Goal: Task Accomplishment & Management: Manage account settings

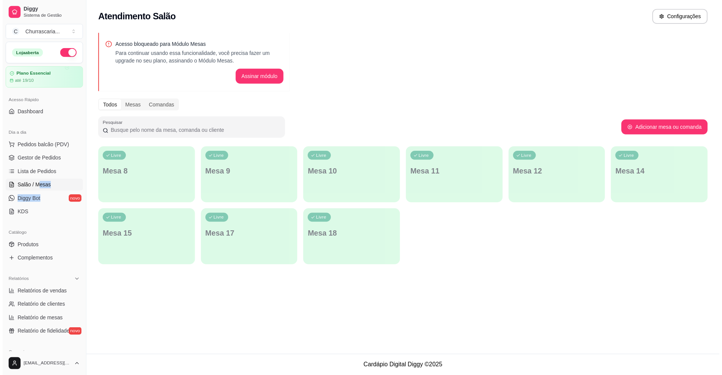
scroll to position [38, 0]
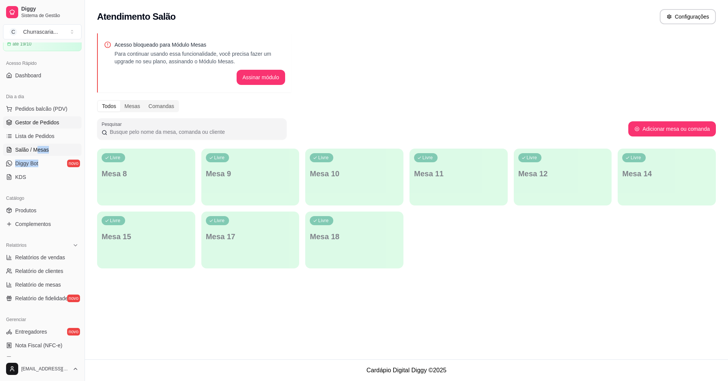
click at [60, 119] on link "Gestor de Pedidos" at bounding box center [42, 122] width 79 height 12
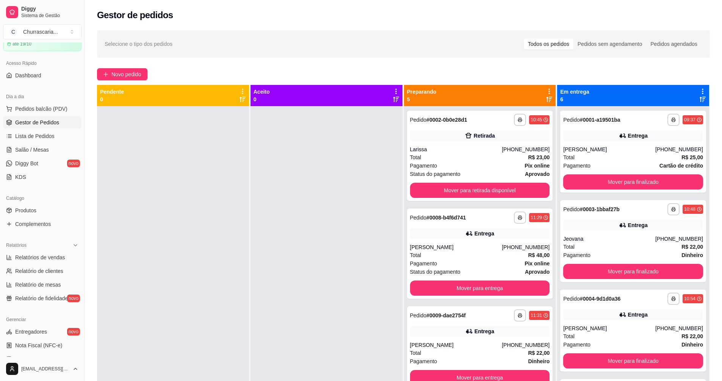
click at [159, 192] on div at bounding box center [173, 296] width 152 height 381
click at [37, 160] on span "Diggy Bot" at bounding box center [26, 164] width 23 height 8
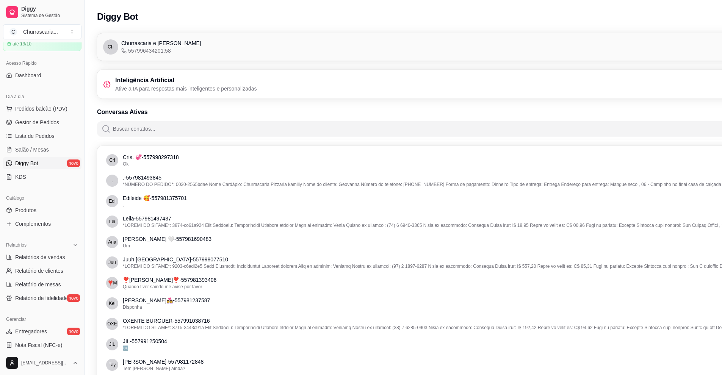
click at [264, 78] on div "Inteligência Artificial Ative a IA para respostas mais inteligentes e personali…" at bounding box center [446, 84] width 686 height 17
click at [63, 124] on link "Gestor de Pedidos" at bounding box center [42, 122] width 79 height 12
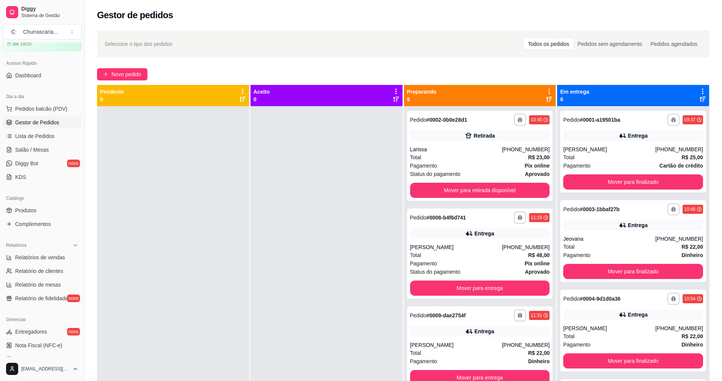
click at [221, 338] on div at bounding box center [173, 296] width 152 height 381
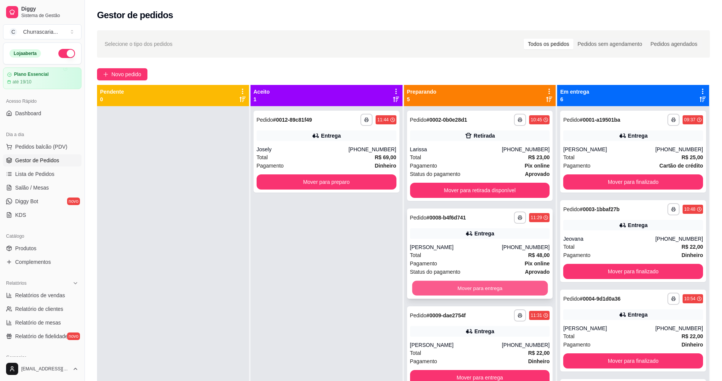
click at [476, 285] on button "Mover para entrega" at bounding box center [480, 288] width 136 height 15
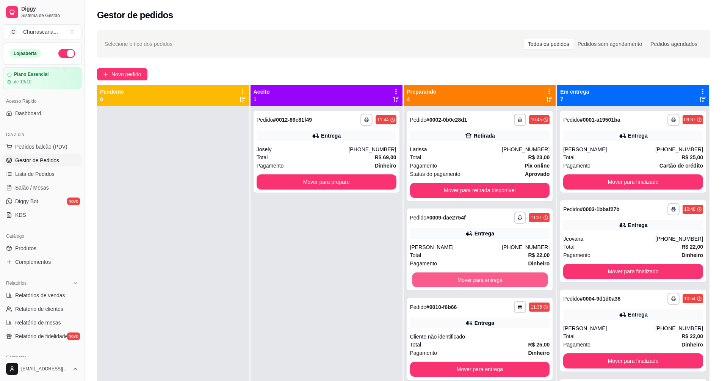
click at [476, 285] on button "Mover para entrega" at bounding box center [480, 280] width 136 height 15
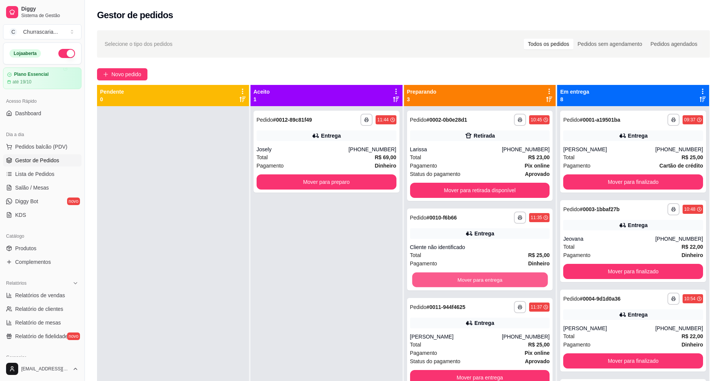
click at [476, 285] on button "Mover para entrega" at bounding box center [480, 280] width 136 height 15
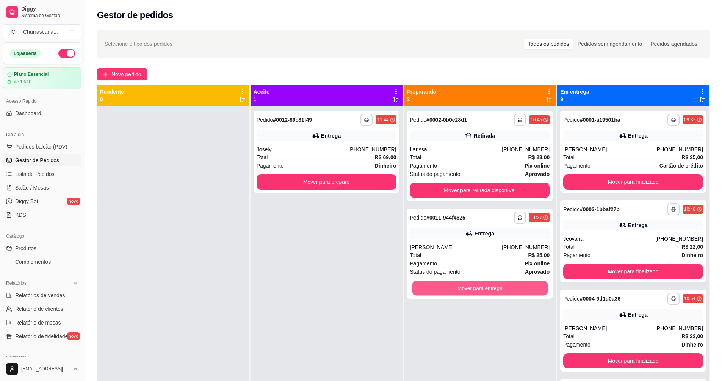
click at [476, 285] on button "Mover para entrega" at bounding box center [480, 288] width 136 height 15
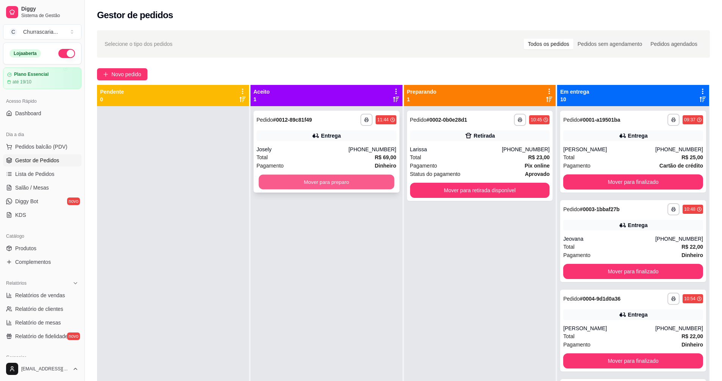
click at [360, 184] on button "Mover para preparo" at bounding box center [327, 182] width 136 height 15
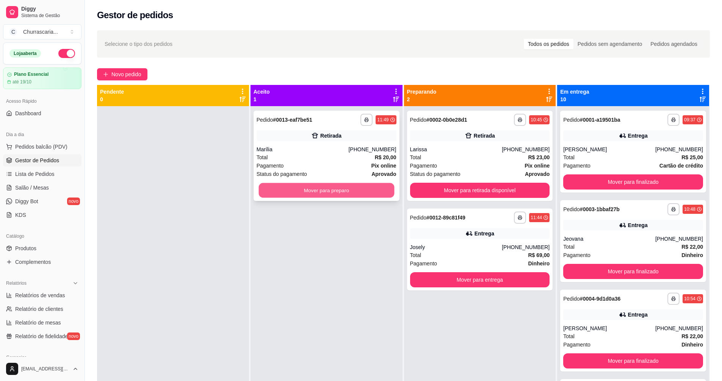
click at [391, 198] on div "Mover para preparo" at bounding box center [327, 190] width 140 height 15
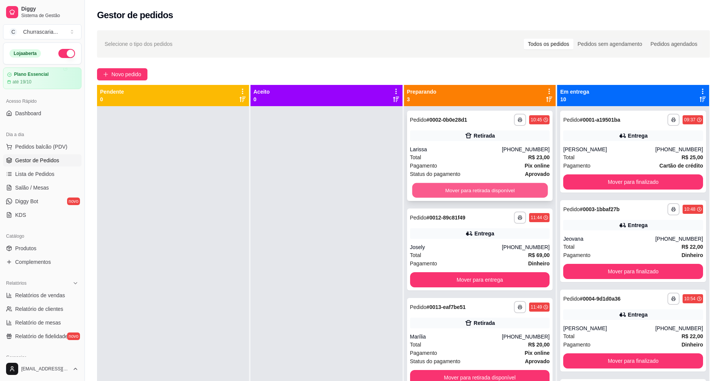
click at [458, 196] on button "Mover para retirada disponível" at bounding box center [480, 190] width 136 height 15
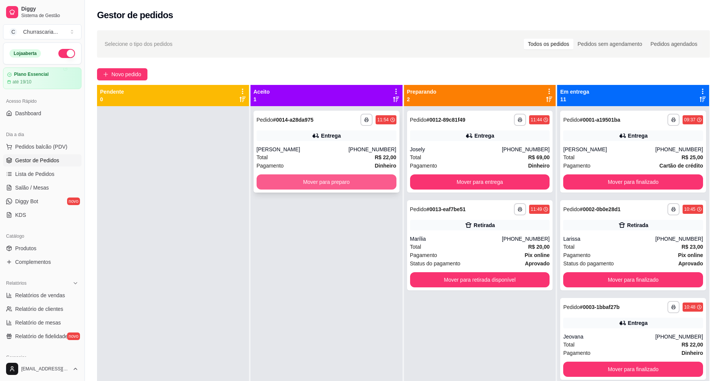
click at [314, 185] on button "Mover para preparo" at bounding box center [327, 181] width 140 height 15
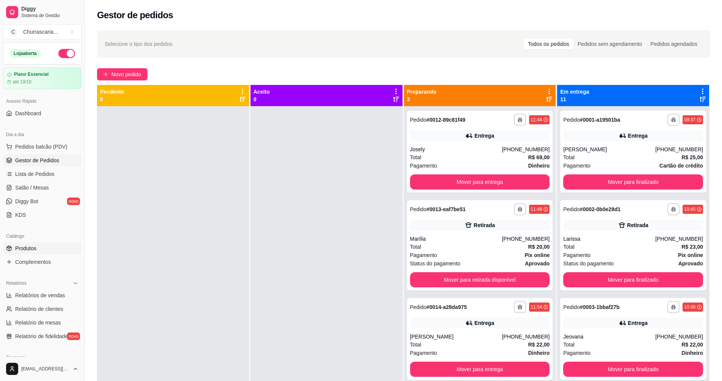
click at [18, 253] on link "Produtos" at bounding box center [42, 248] width 79 height 12
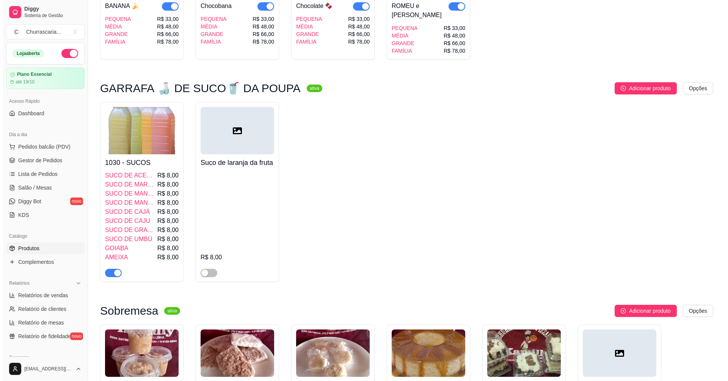
scroll to position [1327, 0]
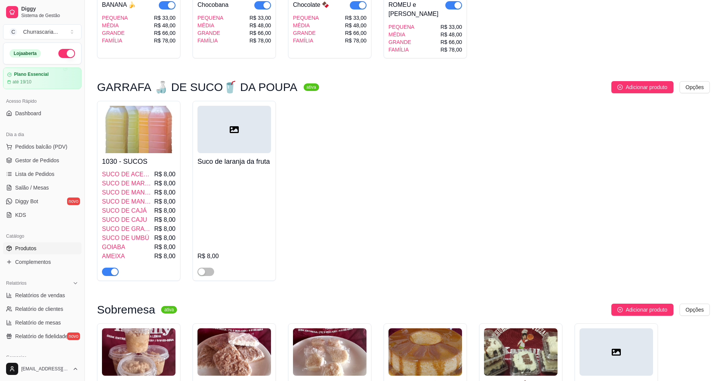
click at [119, 135] on img at bounding box center [139, 129] width 74 height 47
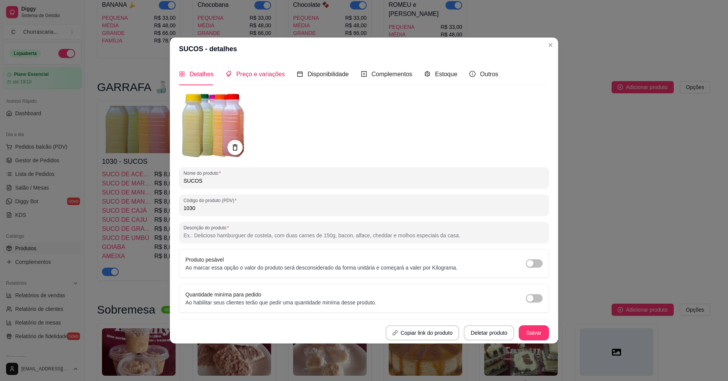
click at [264, 79] on div "Preço e variações" at bounding box center [255, 73] width 59 height 9
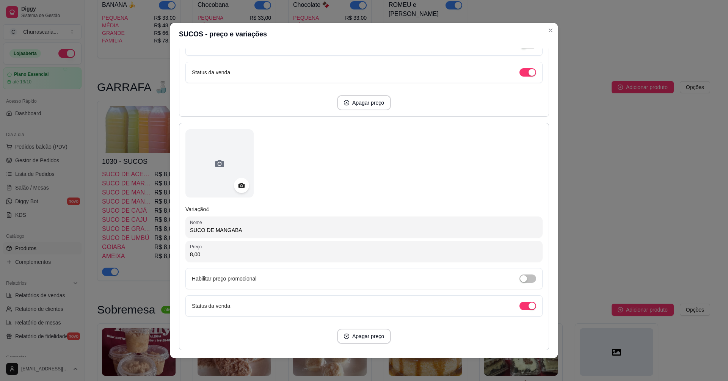
scroll to position [796, 0]
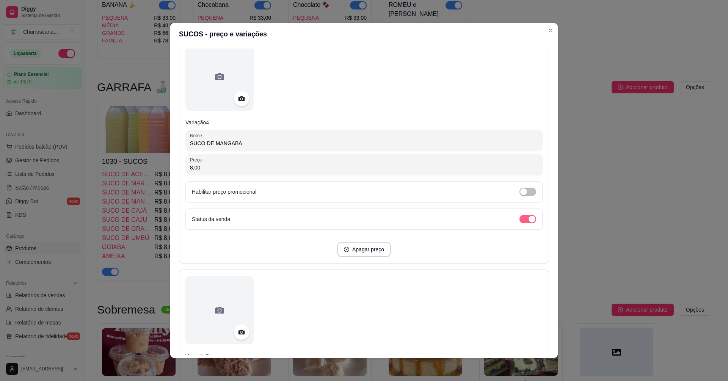
click at [520, 220] on span "button" at bounding box center [528, 219] width 17 height 8
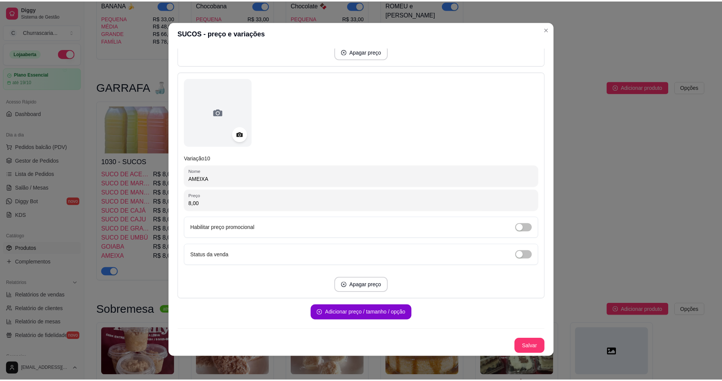
scroll to position [0, 0]
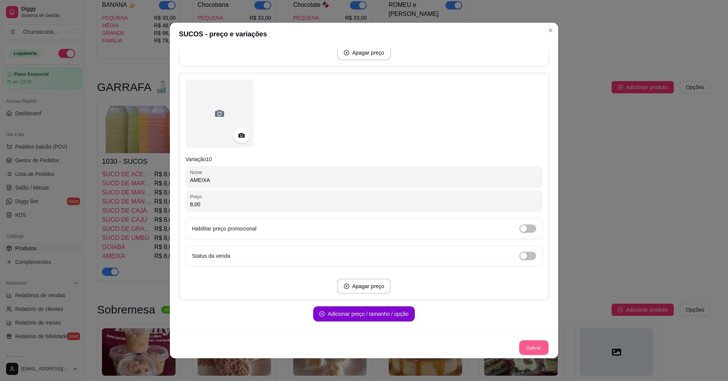
click at [529, 344] on button "Salvar" at bounding box center [534, 348] width 30 height 15
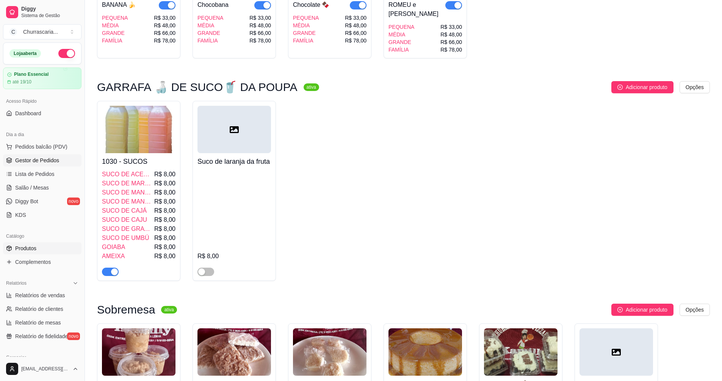
click at [37, 159] on span "Gestor de Pedidos" at bounding box center [37, 161] width 44 height 8
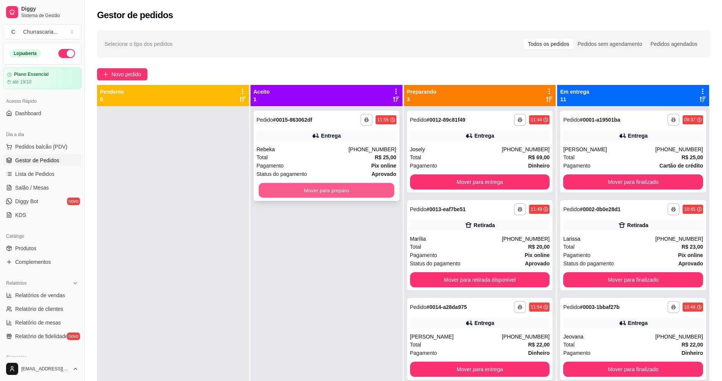
click at [337, 194] on button "Mover para preparo" at bounding box center [327, 190] width 136 height 15
click at [20, 152] on button "Pedidos balcão (PDV)" at bounding box center [42, 147] width 79 height 12
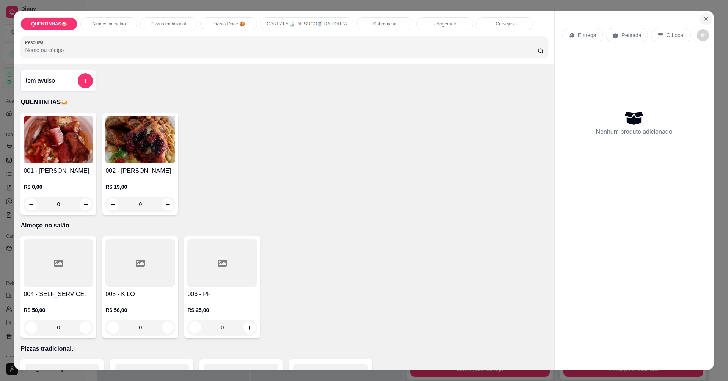
click at [700, 17] on button "Close" at bounding box center [706, 19] width 12 height 12
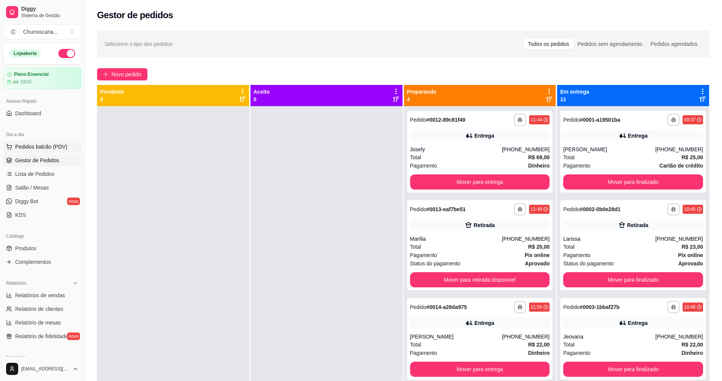
click at [18, 150] on span "Pedidos balcão (PDV)" at bounding box center [41, 147] width 52 height 8
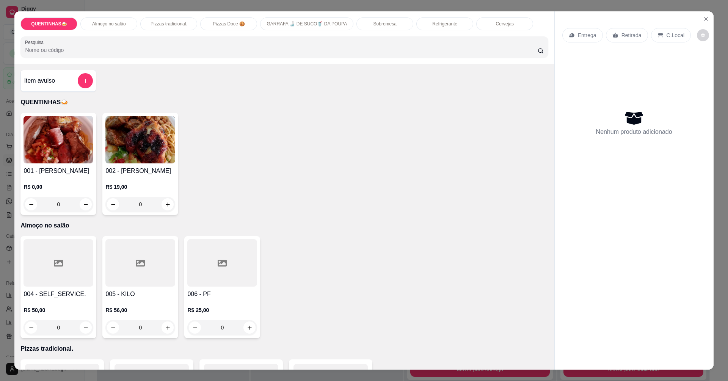
click at [122, 138] on img at bounding box center [140, 139] width 70 height 47
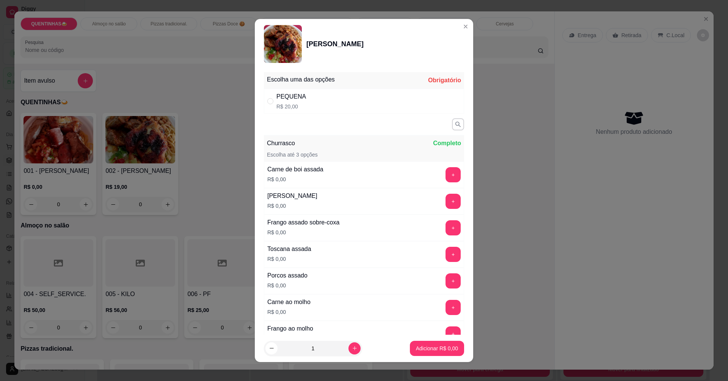
click at [312, 106] on div "PEQUENA R$ 20,00" at bounding box center [364, 101] width 200 height 25
radio input "true"
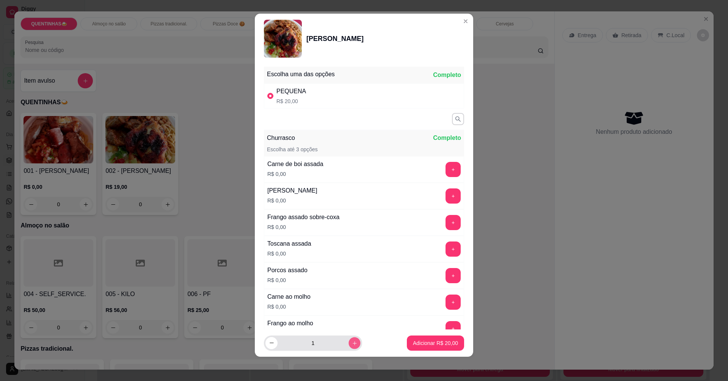
click at [349, 346] on button "increase-product-quantity" at bounding box center [355, 343] width 12 height 12
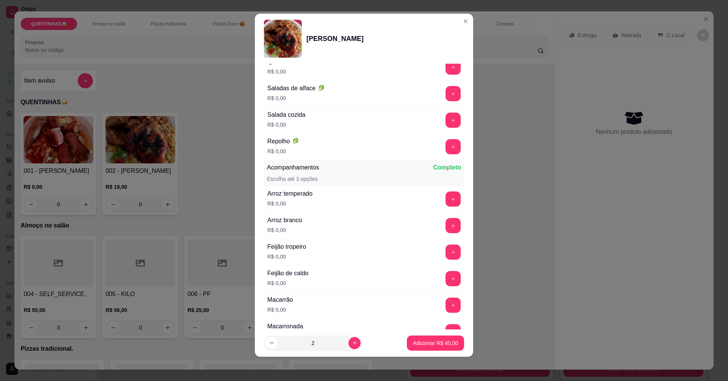
scroll to position [379, 0]
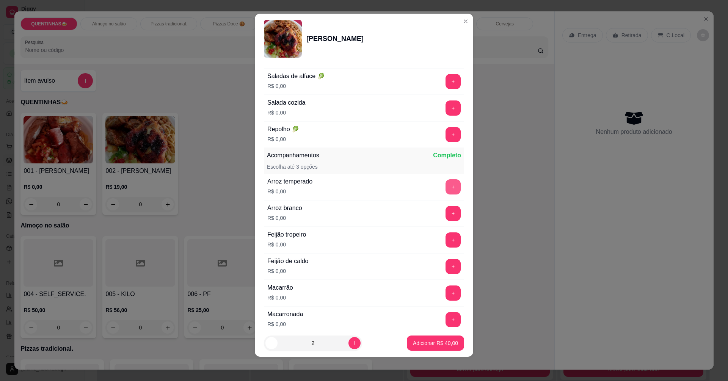
click at [446, 183] on button "+" at bounding box center [453, 186] width 15 height 15
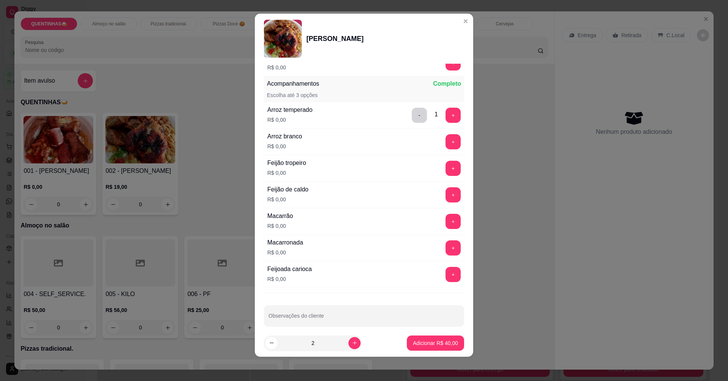
scroll to position [459, 0]
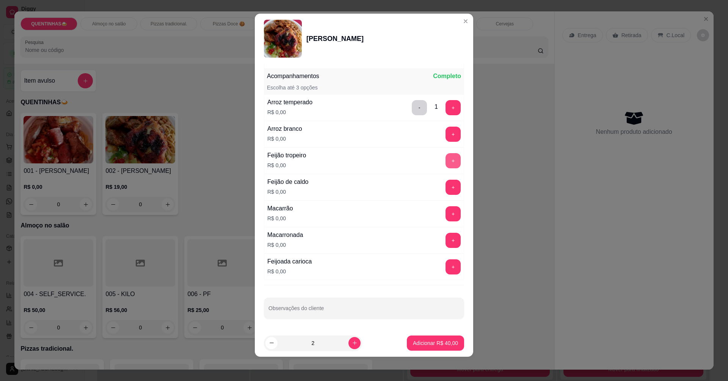
click at [446, 160] on button "+" at bounding box center [453, 160] width 15 height 15
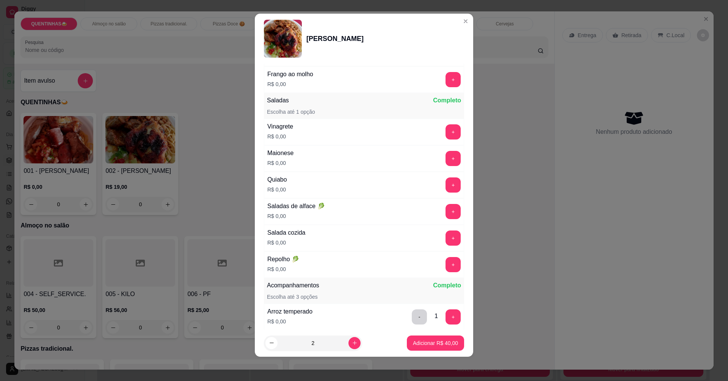
scroll to position [193, 0]
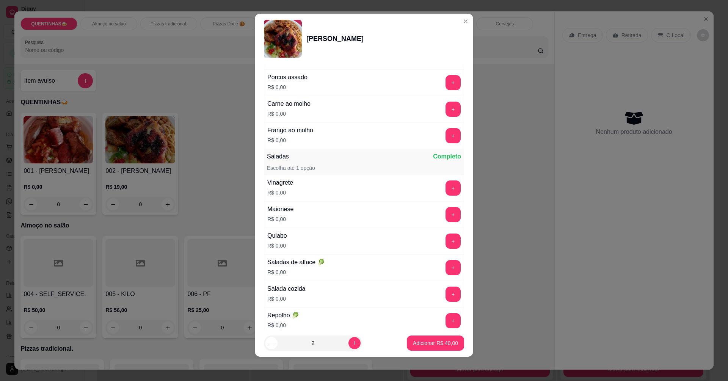
click at [443, 189] on div "+" at bounding box center [453, 188] width 21 height 15
click at [443, 190] on div "+" at bounding box center [453, 188] width 21 height 15
click at [446, 194] on button "+" at bounding box center [453, 188] width 15 height 15
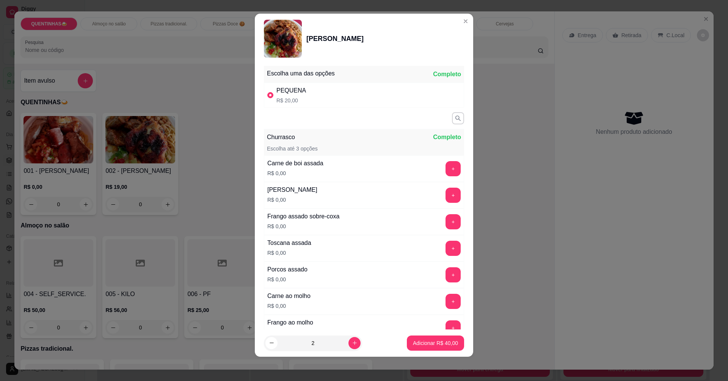
scroll to position [0, 0]
click at [446, 170] on button "+" at bounding box center [453, 169] width 15 height 15
click at [446, 196] on button "+" at bounding box center [453, 196] width 15 height 15
click at [446, 246] on button "+" at bounding box center [453, 249] width 15 height 15
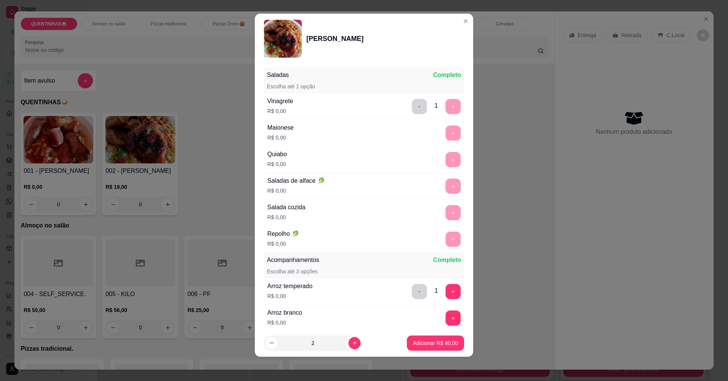
scroll to position [278, 0]
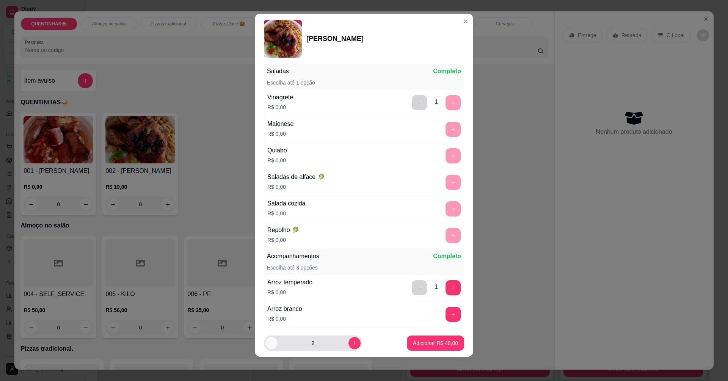
click at [269, 341] on icon "decrease-product-quantity" at bounding box center [272, 343] width 6 height 6
type input "1"
click at [414, 343] on p "Adicionar R$ 20,00" at bounding box center [436, 342] width 44 height 7
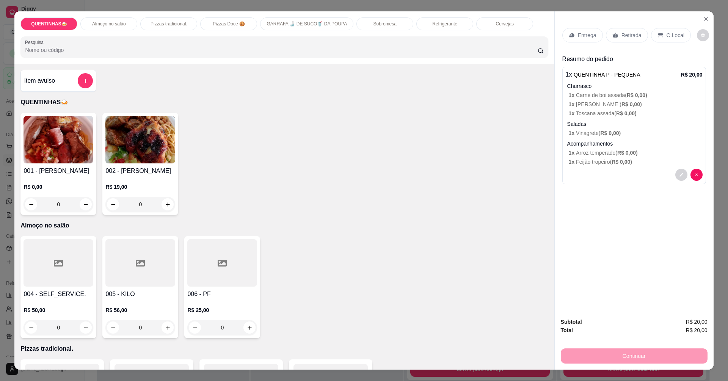
click at [150, 178] on div "R$ 19,00 0" at bounding box center [140, 194] width 70 height 36
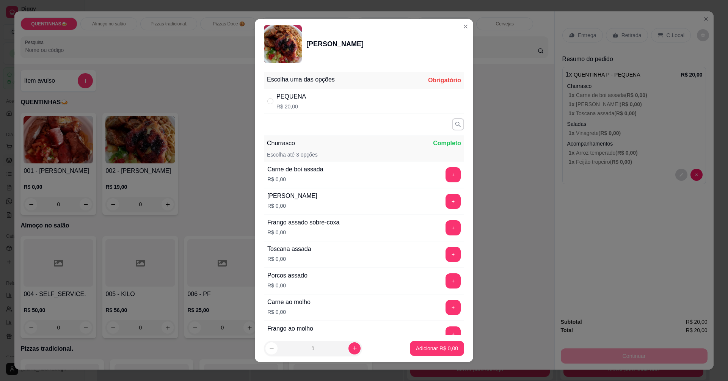
click at [366, 109] on div "PEQUENA R$ 20,00" at bounding box center [364, 101] width 200 height 25
radio input "true"
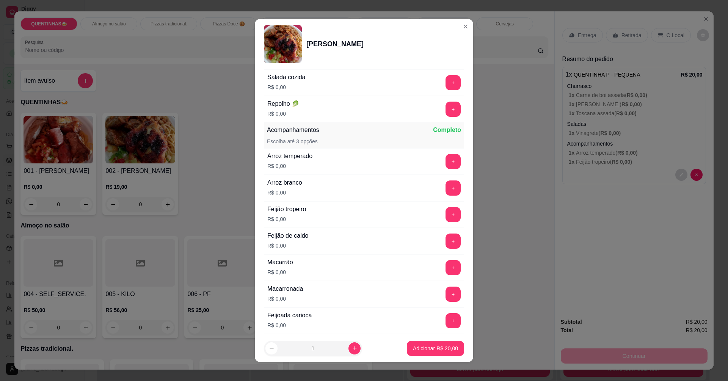
scroll to position [417, 0]
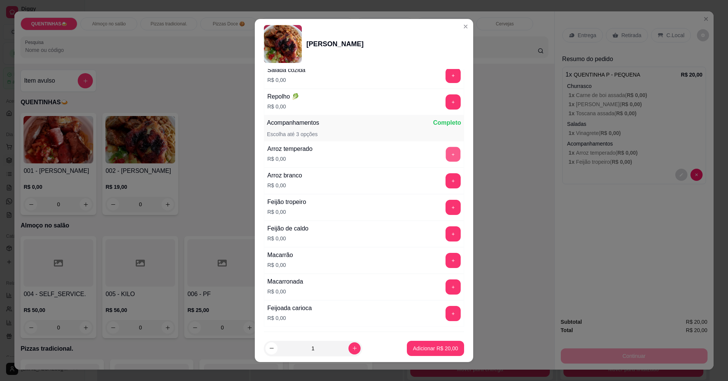
click at [446, 157] on button "+" at bounding box center [453, 154] width 15 height 15
click at [446, 260] on button "+" at bounding box center [453, 260] width 15 height 15
click at [446, 211] on button "+" at bounding box center [453, 207] width 15 height 15
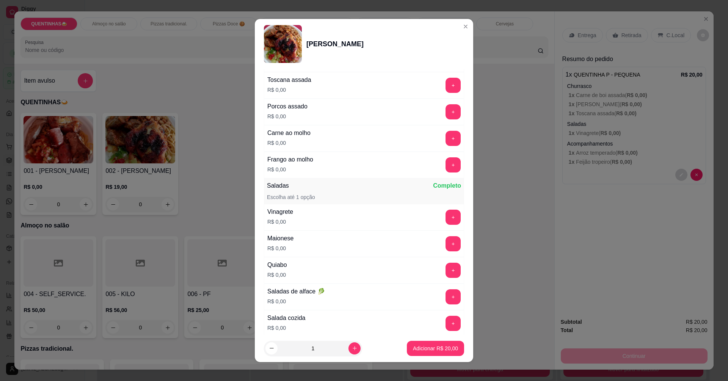
scroll to position [114, 0]
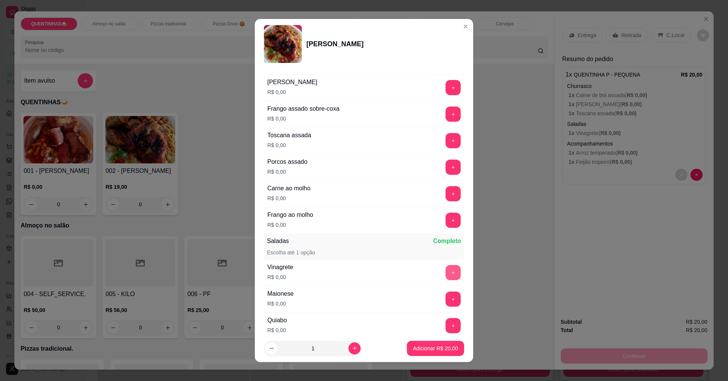
click at [446, 272] on button "+" at bounding box center [453, 272] width 15 height 15
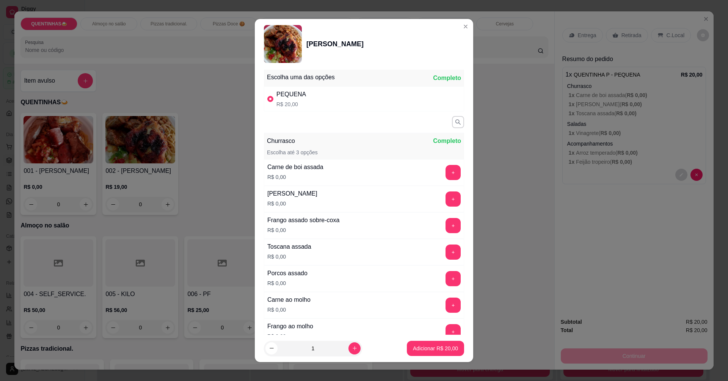
scroll to position [0, 0]
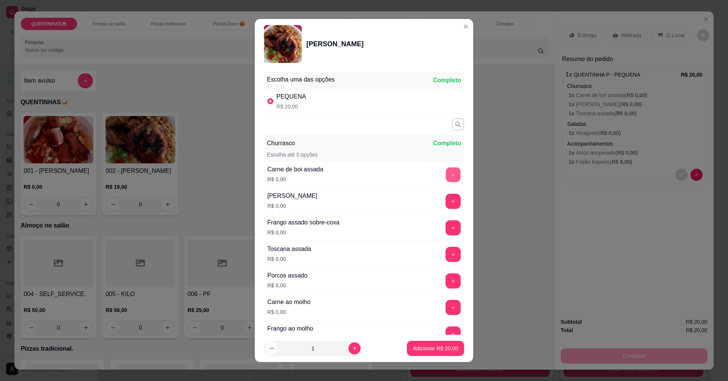
click at [446, 178] on button "+" at bounding box center [453, 175] width 15 height 15
click at [446, 205] on button "+" at bounding box center [453, 201] width 15 height 15
click at [446, 253] on button "+" at bounding box center [453, 254] width 15 height 15
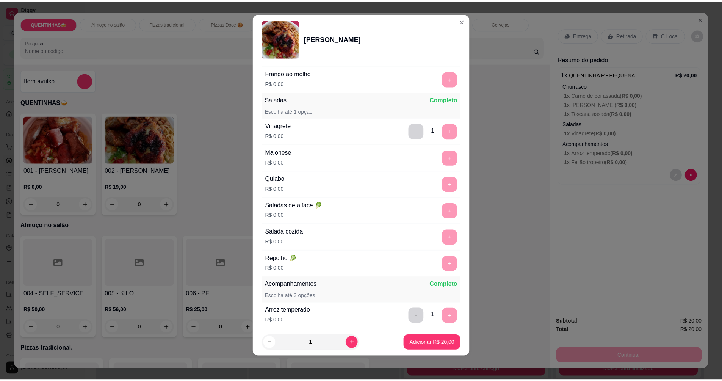
scroll to position [278, 0]
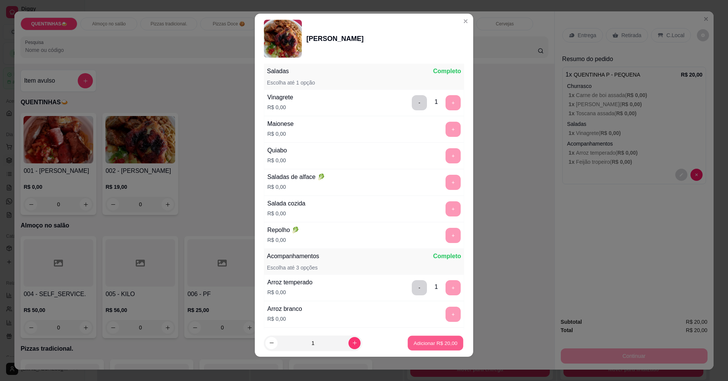
click at [424, 339] on button "Adicionar R$ 20,00" at bounding box center [436, 343] width 56 height 15
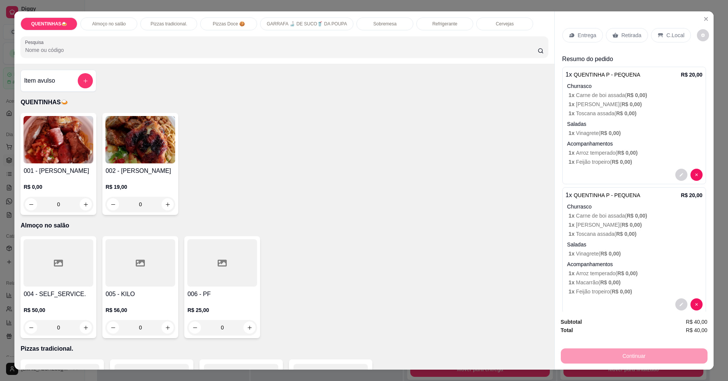
drag, startPoint x: 566, startPoint y: 24, endPoint x: 571, endPoint y: 31, distance: 8.2
click at [570, 29] on div "Entrega Retirada C.Local" at bounding box center [634, 35] width 144 height 27
click at [572, 33] on icon at bounding box center [572, 35] width 6 height 6
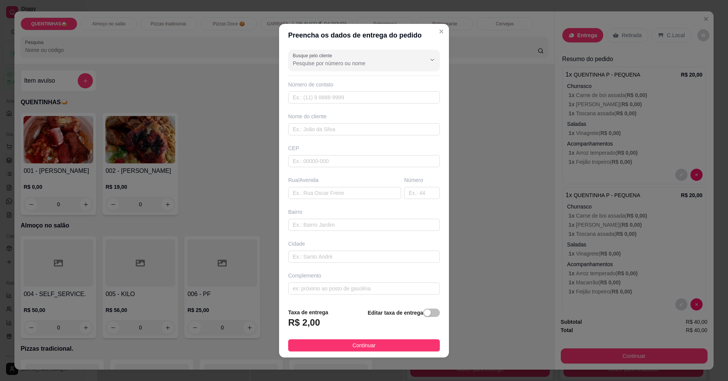
click at [324, 117] on div "Nome do cliente" at bounding box center [364, 117] width 152 height 8
click at [328, 141] on div "Busque pelo cliente Número de contato Nome do cliente CEP Rua/[GEOGRAPHIC_DATA]" at bounding box center [364, 175] width 170 height 256
click at [329, 134] on input "text" at bounding box center [364, 129] width 152 height 12
click at [325, 193] on input "text" at bounding box center [344, 193] width 113 height 12
type input "Rua P, oficina de [PERSON_NAME]"
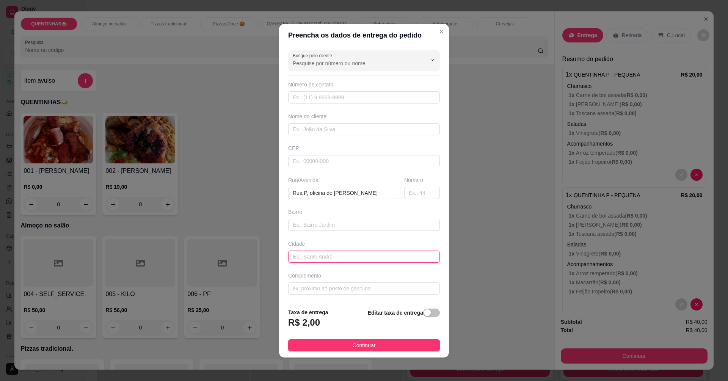
click at [375, 253] on input "text" at bounding box center [364, 257] width 152 height 12
click at [379, 210] on div "Bairro" at bounding box center [364, 212] width 152 height 8
click at [380, 215] on div "Bairro" at bounding box center [364, 212] width 152 height 8
click at [380, 222] on input "text" at bounding box center [364, 225] width 152 height 12
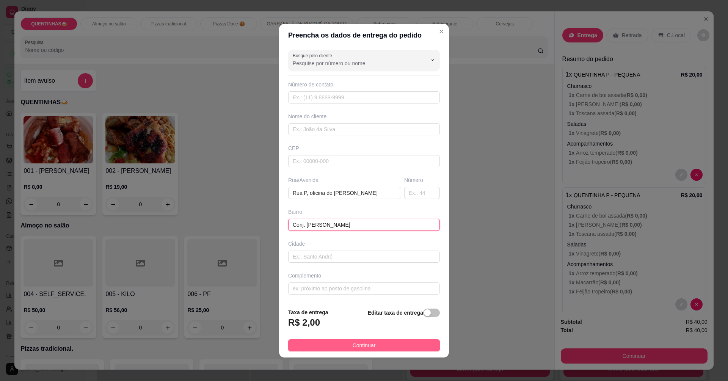
type input "Conj. [PERSON_NAME]"
click at [404, 348] on button "Continuar" at bounding box center [364, 345] width 152 height 12
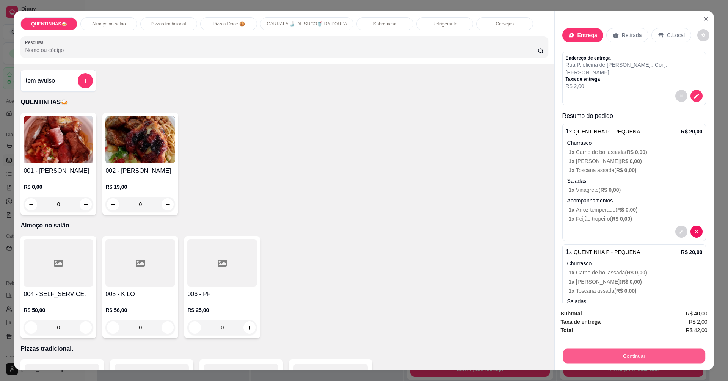
click at [582, 361] on button "Continuar" at bounding box center [634, 356] width 142 height 15
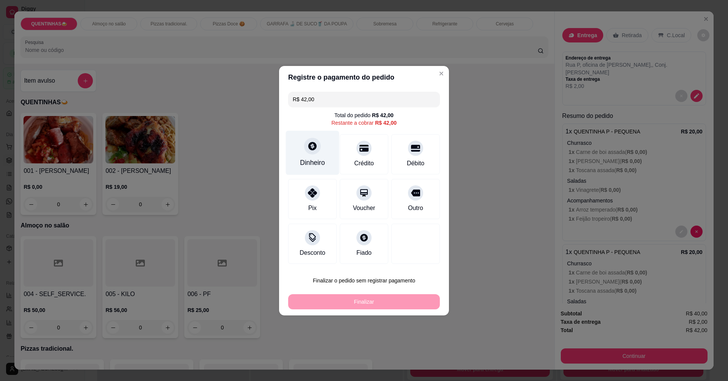
click at [317, 157] on div "Dinheiro" at bounding box center [312, 152] width 53 height 44
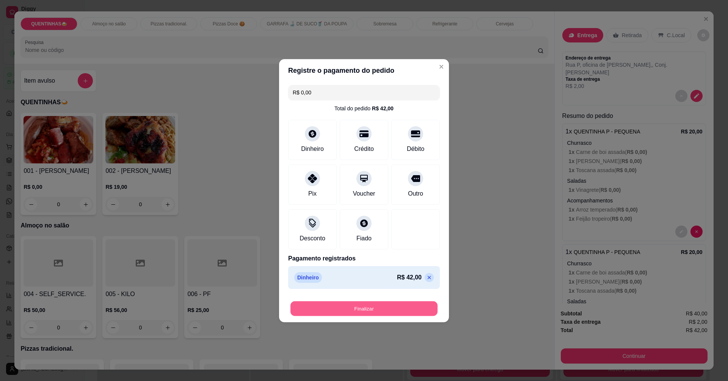
click at [395, 308] on button "Finalizar" at bounding box center [364, 308] width 147 height 15
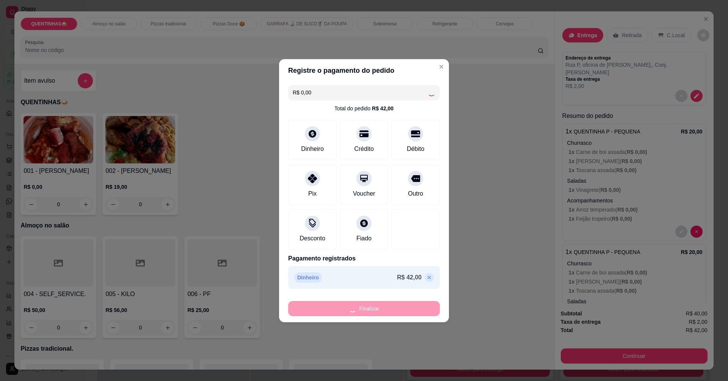
type input "-R$ 42,00"
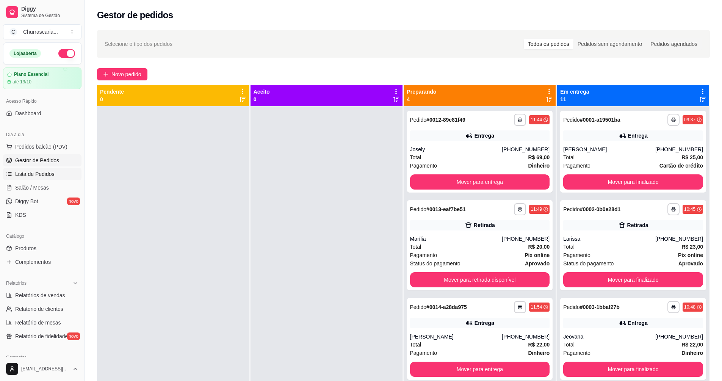
click at [49, 179] on link "Lista de Pedidos" at bounding box center [42, 174] width 79 height 12
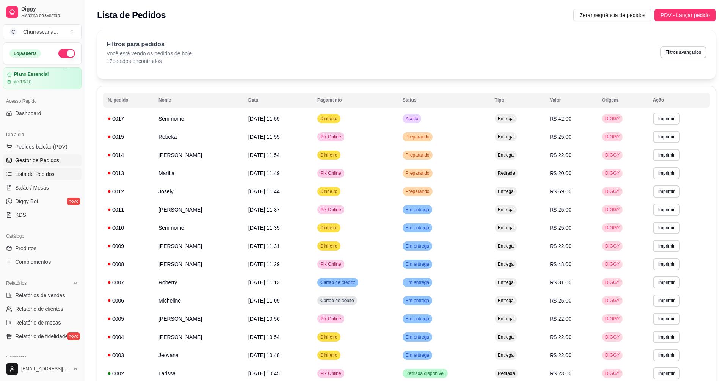
drag, startPoint x: 52, startPoint y: 144, endPoint x: 52, endPoint y: 162, distance: 17.4
click at [52, 150] on span "Pedidos balcão (PDV)" at bounding box center [41, 147] width 52 height 8
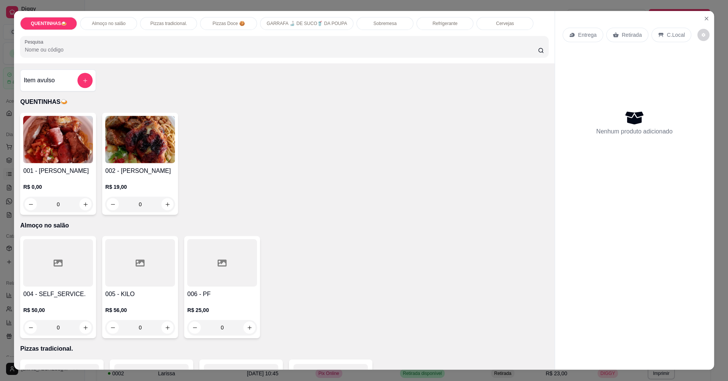
click at [52, 163] on img at bounding box center [58, 139] width 70 height 47
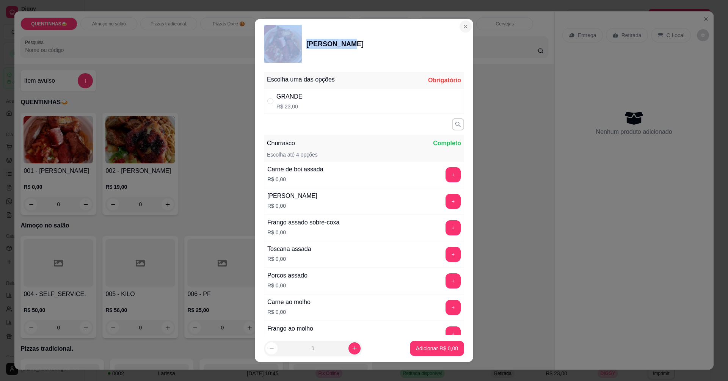
drag, startPoint x: 450, startPoint y: 35, endPoint x: 459, endPoint y: 29, distance: 10.8
click at [459, 29] on section "QUENTINHA G Escolha uma das opções Obrigatório GRANDE R$ 23,00 Churrasco Comple…" at bounding box center [364, 190] width 218 height 343
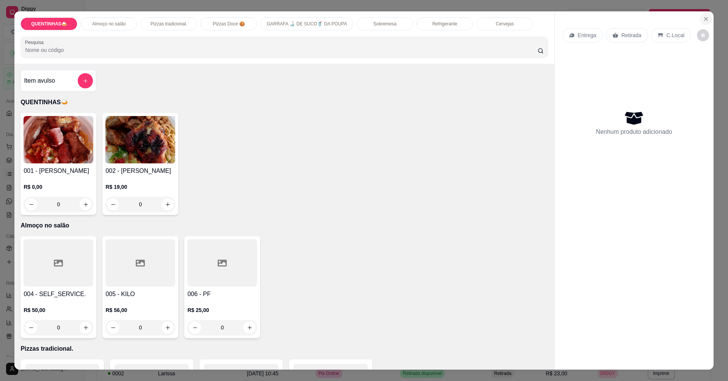
click at [703, 20] on icon "Close" at bounding box center [706, 19] width 6 height 6
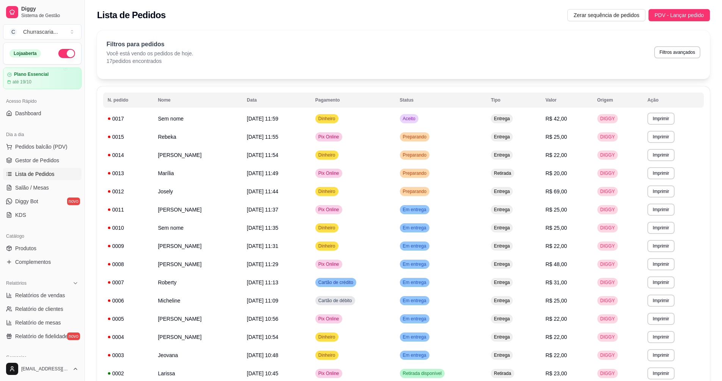
click at [31, 168] on ul "Pedidos balcão (PDV) Gestor de Pedidos Lista de Pedidos Salão / Mesas Diggy Bot…" at bounding box center [42, 181] width 79 height 80
click at [41, 160] on span "Gestor de Pedidos" at bounding box center [37, 161] width 44 height 8
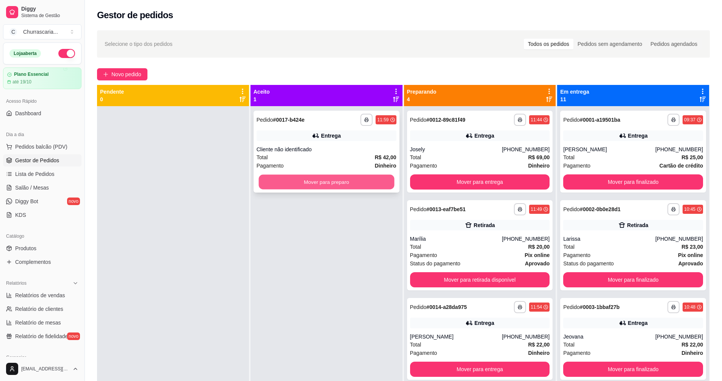
click at [323, 181] on button "Mover para preparo" at bounding box center [327, 182] width 136 height 15
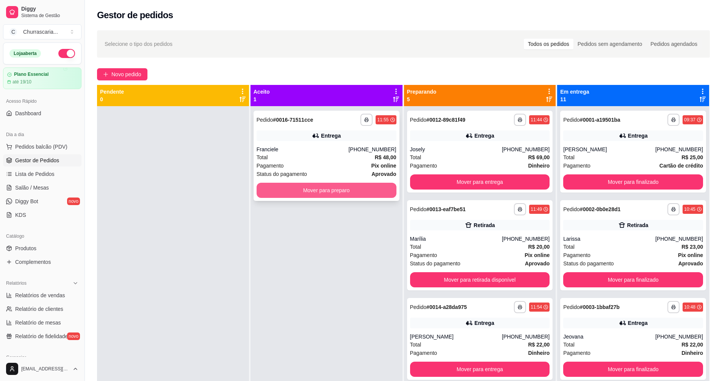
click at [372, 192] on button "Mover para preparo" at bounding box center [327, 190] width 140 height 15
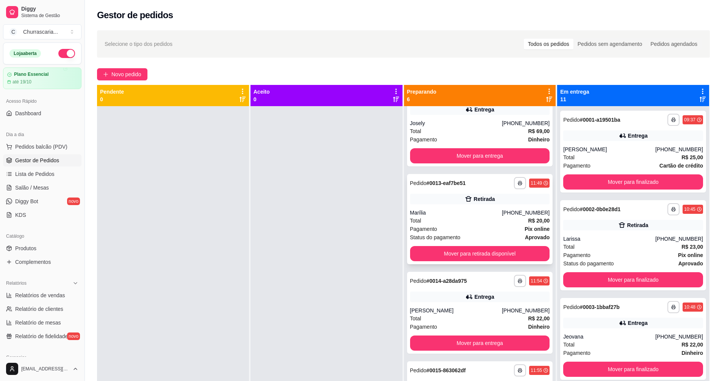
scroll to position [38, 0]
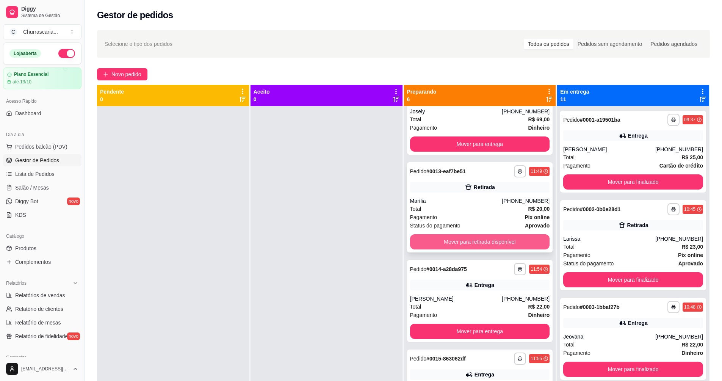
click at [496, 237] on button "Mover para retirada disponível" at bounding box center [480, 241] width 140 height 15
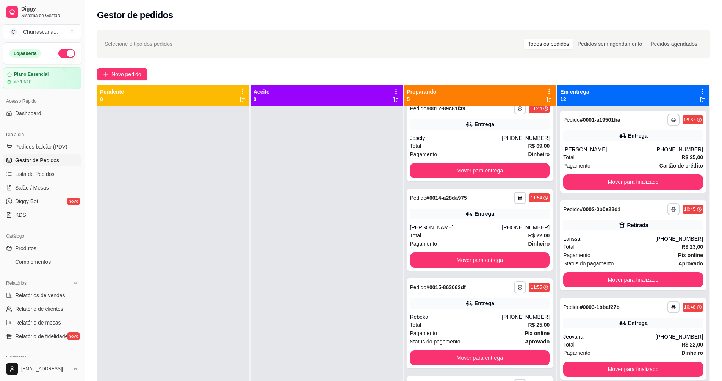
scroll to position [0, 0]
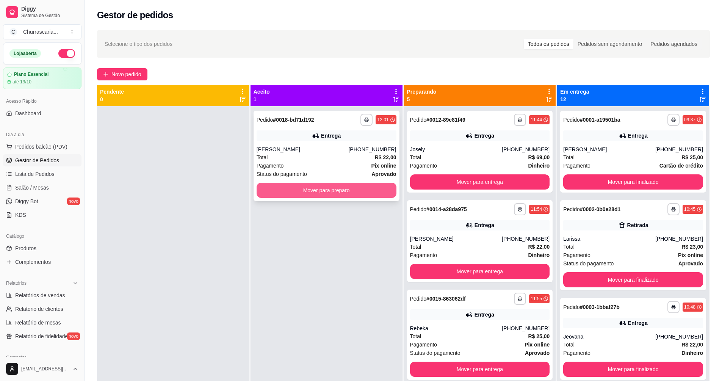
click at [276, 187] on button "Mover para preparo" at bounding box center [327, 190] width 140 height 15
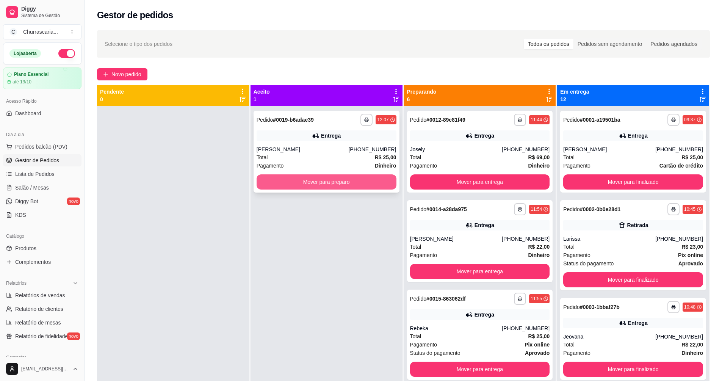
click at [368, 181] on button "Mover para preparo" at bounding box center [327, 181] width 140 height 15
click at [348, 186] on button "Mover para preparo" at bounding box center [327, 182] width 136 height 15
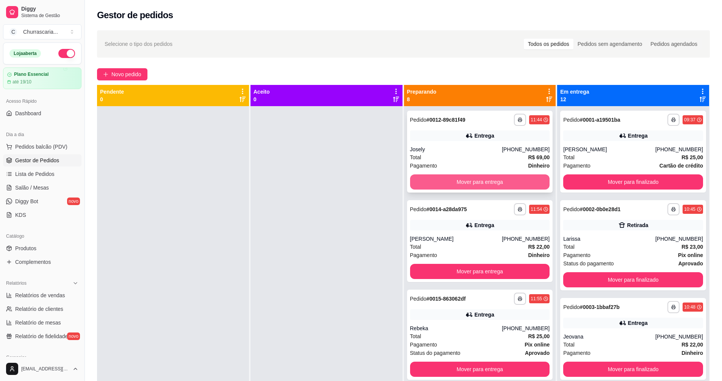
click at [438, 185] on button "Mover para entrega" at bounding box center [480, 181] width 140 height 15
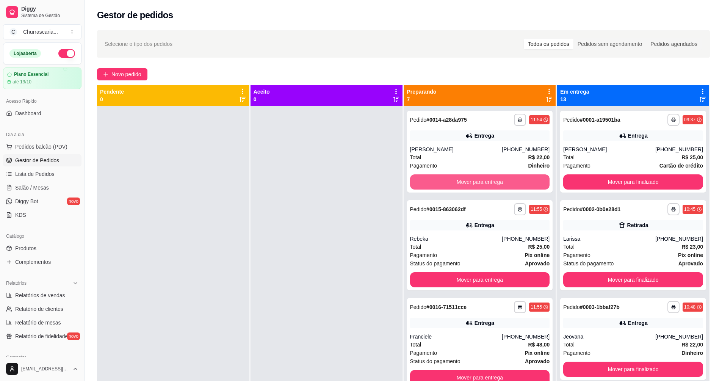
click at [438, 185] on button "Mover para entrega" at bounding box center [480, 181] width 140 height 15
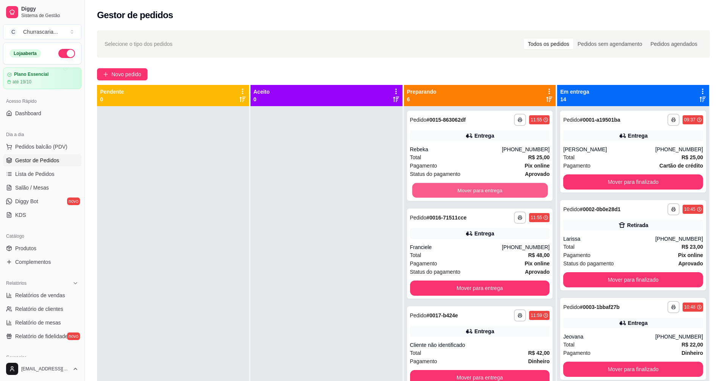
click at [438, 185] on button "Mover para entrega" at bounding box center [480, 190] width 136 height 15
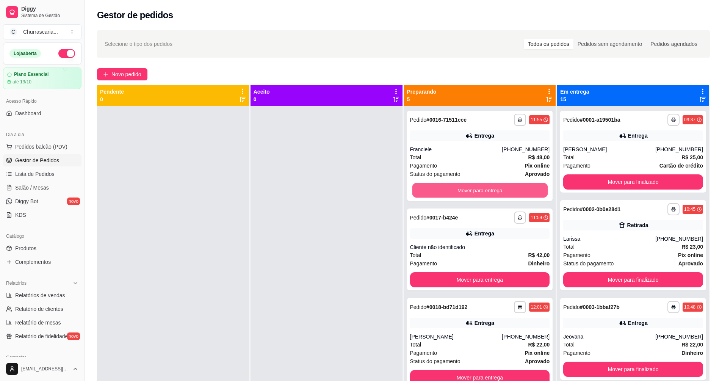
click at [438, 185] on button "Mover para entrega" at bounding box center [480, 190] width 136 height 15
click at [438, 185] on div "Mover para entrega" at bounding box center [480, 190] width 140 height 15
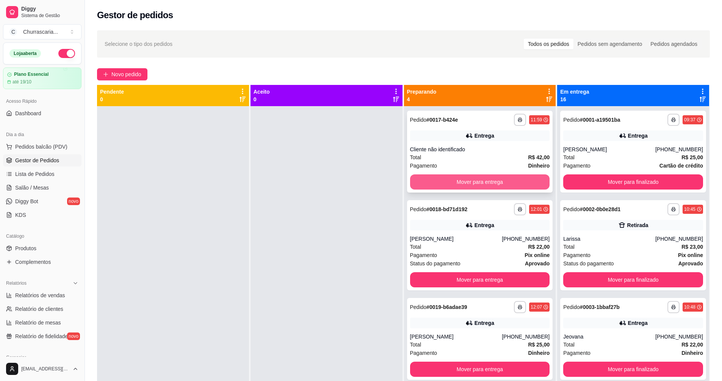
click at [499, 183] on button "Mover para entrega" at bounding box center [480, 181] width 140 height 15
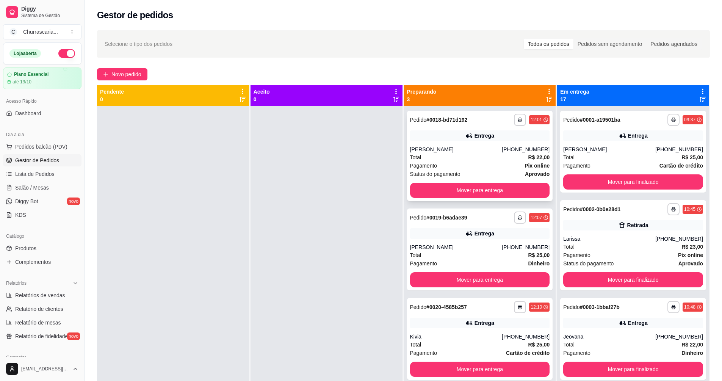
click at [499, 181] on div "**********" at bounding box center [480, 156] width 146 height 90
click at [499, 186] on button "Mover para entrega" at bounding box center [480, 190] width 136 height 15
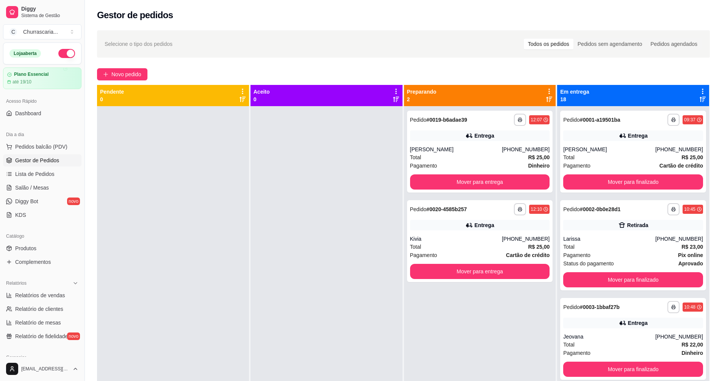
click at [286, 212] on div at bounding box center [327, 296] width 152 height 381
